Goal: Manage account settings

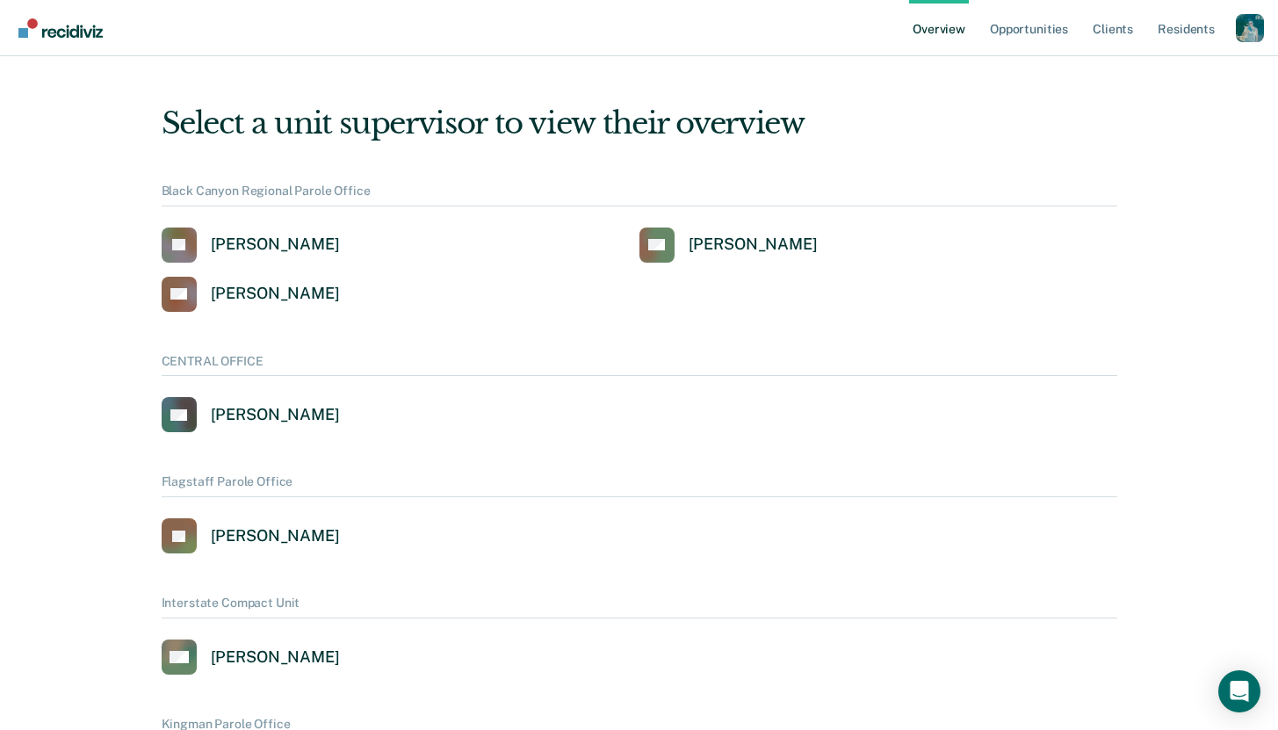
click at [1243, 27] on div "Profile dropdown button" at bounding box center [1250, 28] width 28 height 28
click at [1194, 86] on link "Profile" at bounding box center [1179, 80] width 113 height 15
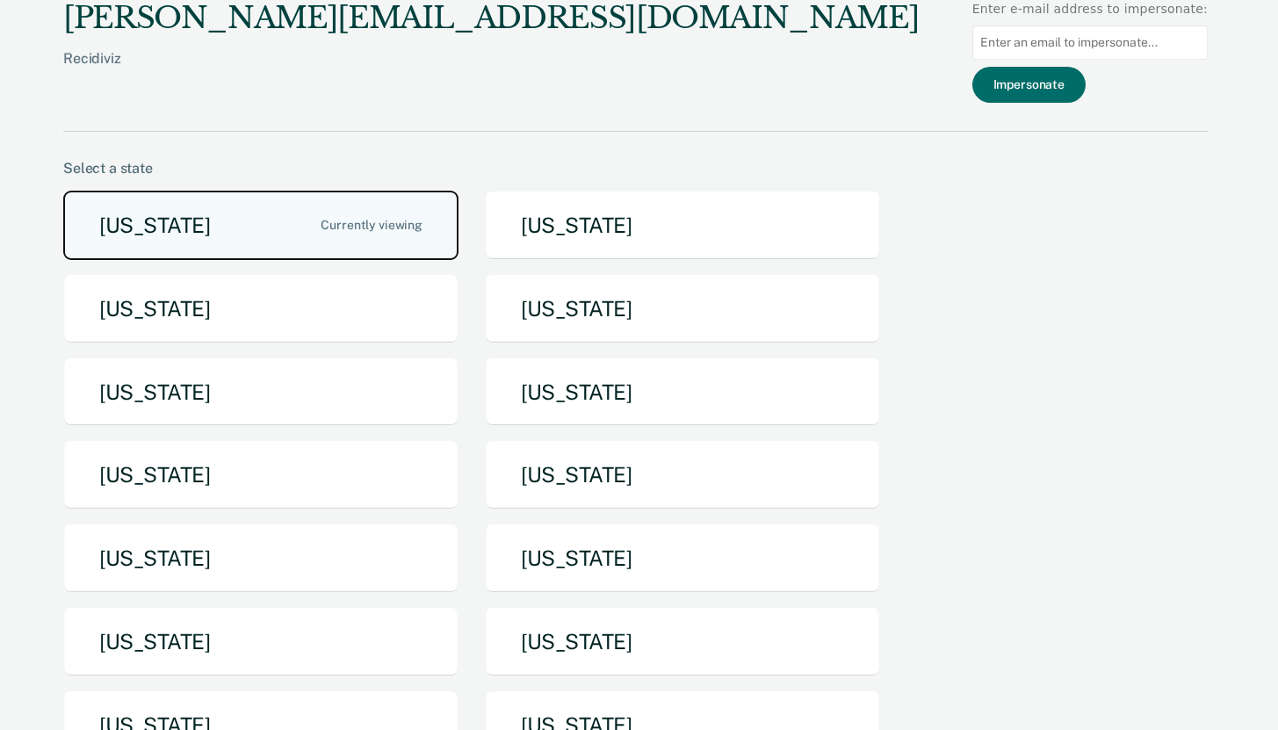
click at [196, 243] on button "[US_STATE]" at bounding box center [260, 225] width 395 height 69
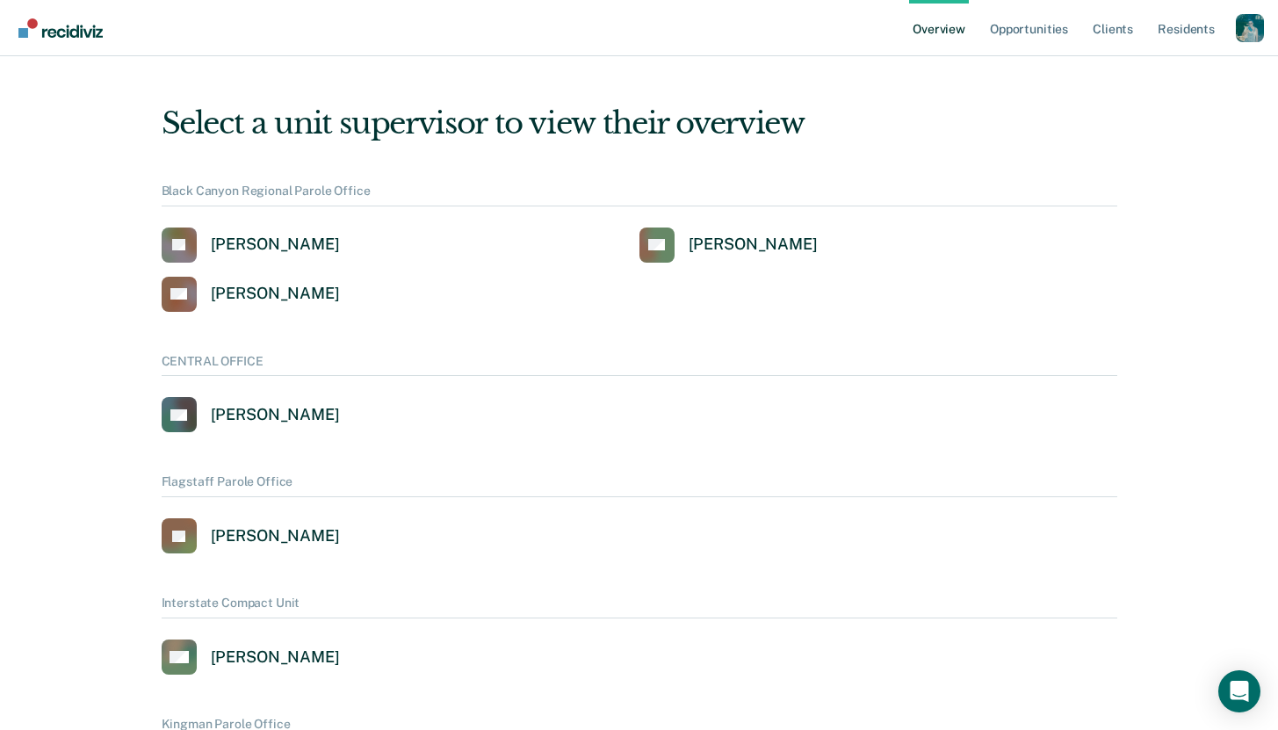
click at [1245, 29] on div "Profile dropdown button" at bounding box center [1250, 28] width 28 height 28
click at [1134, 83] on link "Profile" at bounding box center [1179, 80] width 113 height 15
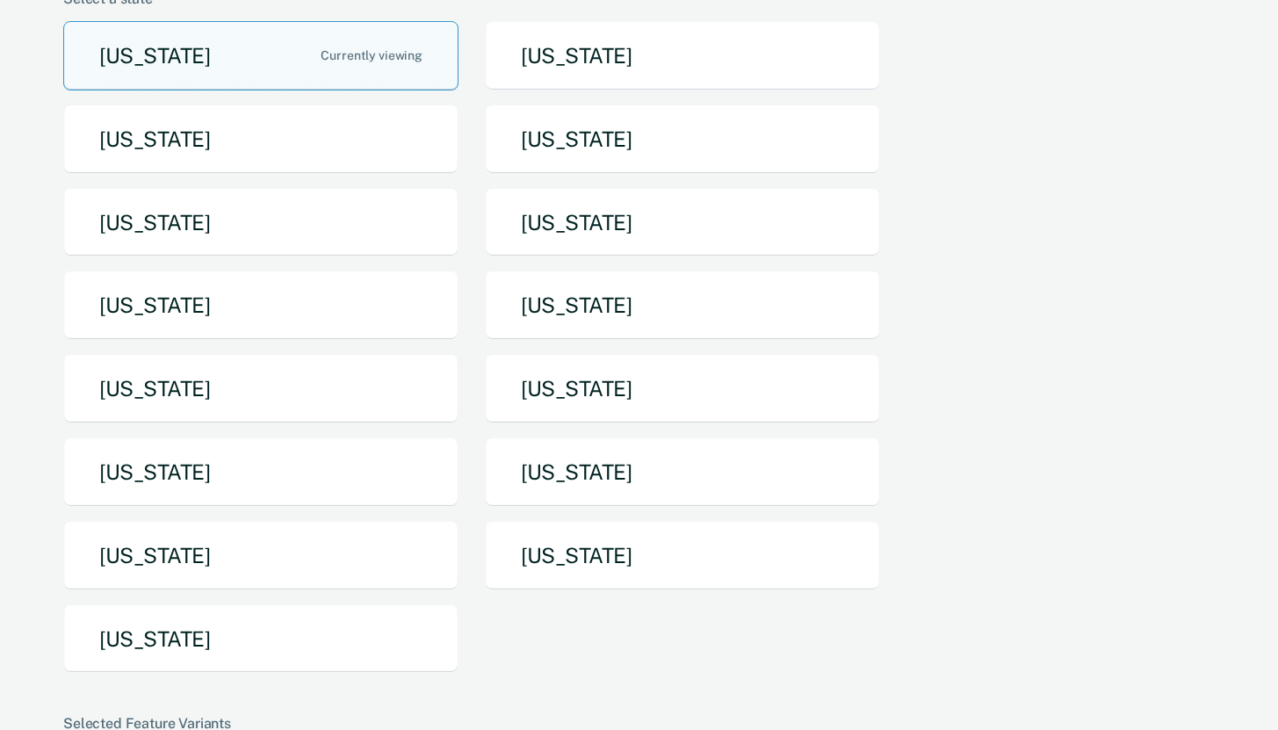
scroll to position [458, 0]
